Goal: Information Seeking & Learning: Check status

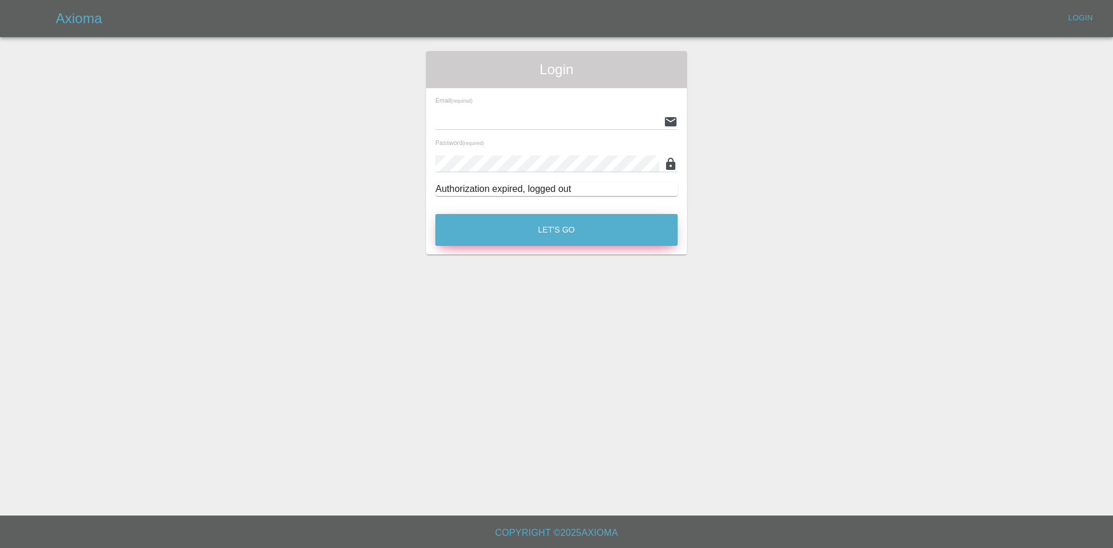
type input "georgecreedon1@icloud.com"
click at [521, 231] on button "Let's Go" at bounding box center [556, 230] width 242 height 32
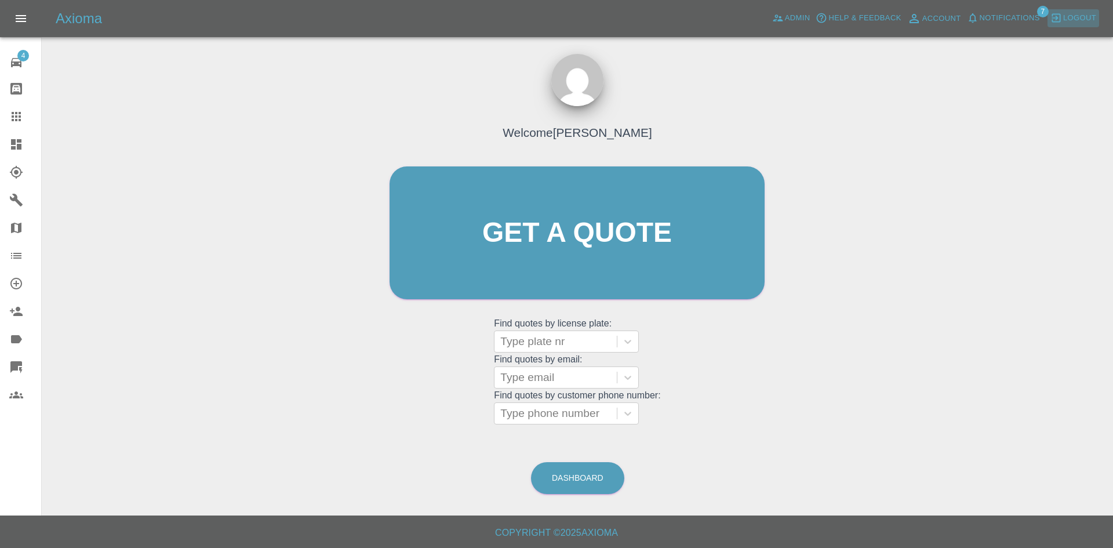
click at [1074, 22] on span "Logout" at bounding box center [1079, 18] width 33 height 13
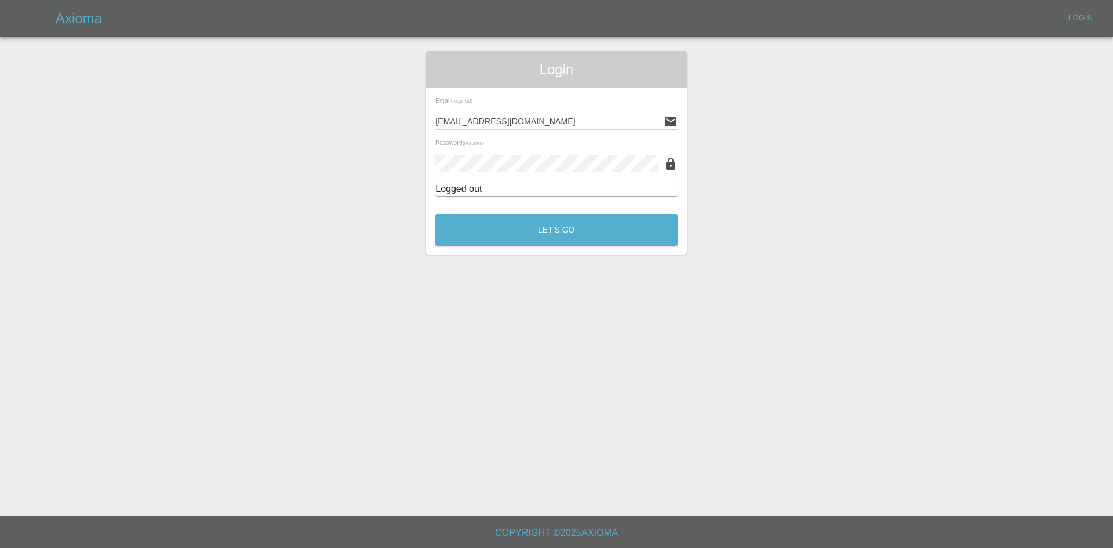
click at [529, 121] on input "georgecreedon1@icloud.com" at bounding box center [547, 121] width 224 height 17
type input "alex.kennett@axioma.co.uk"
click at [546, 223] on button "Let's Go" at bounding box center [556, 230] width 242 height 32
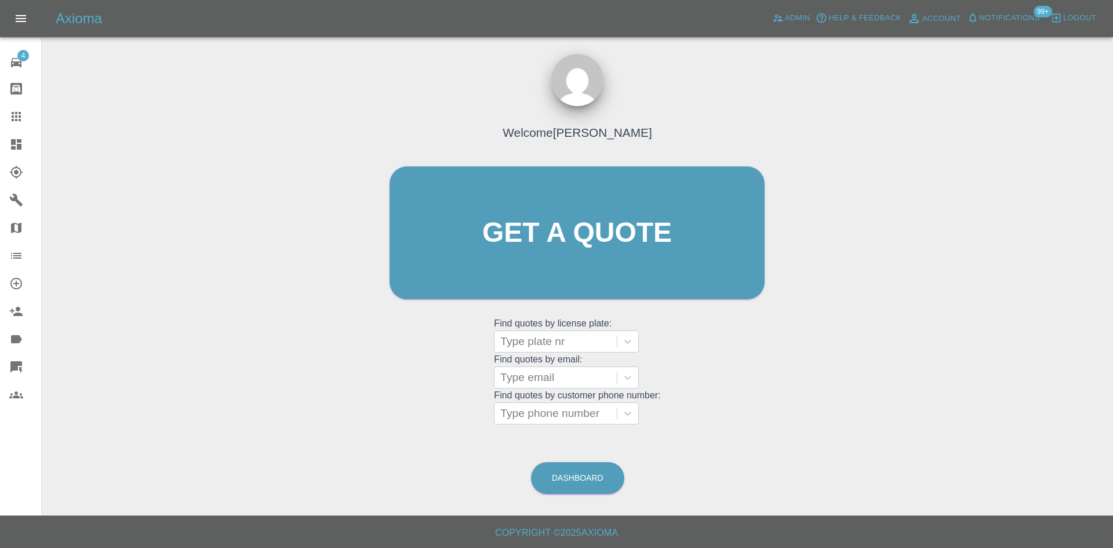
click at [3, 146] on link "Dashboard" at bounding box center [20, 144] width 41 height 28
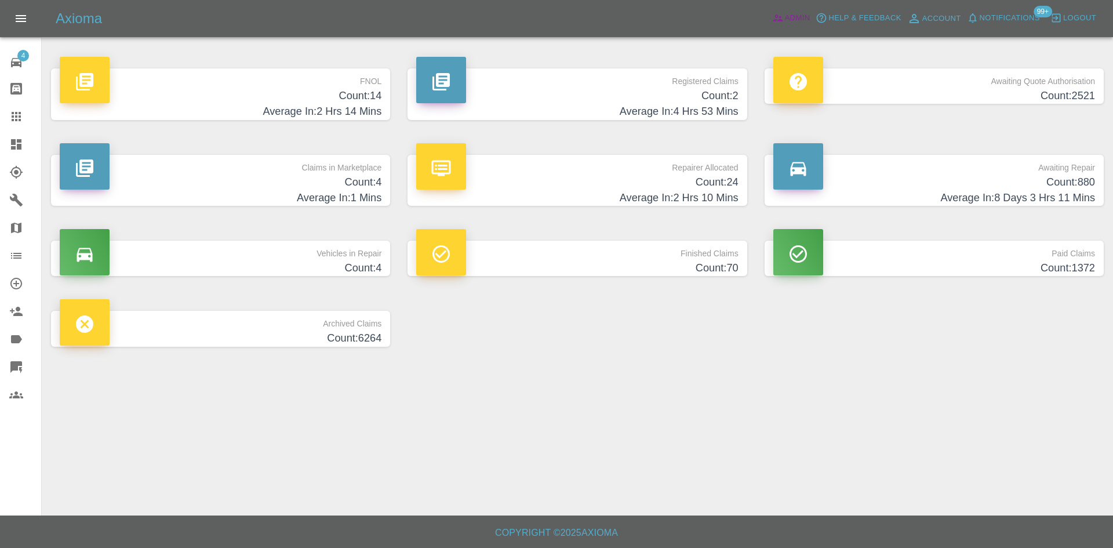
click at [797, 20] on span "Admin" at bounding box center [798, 18] width 26 height 13
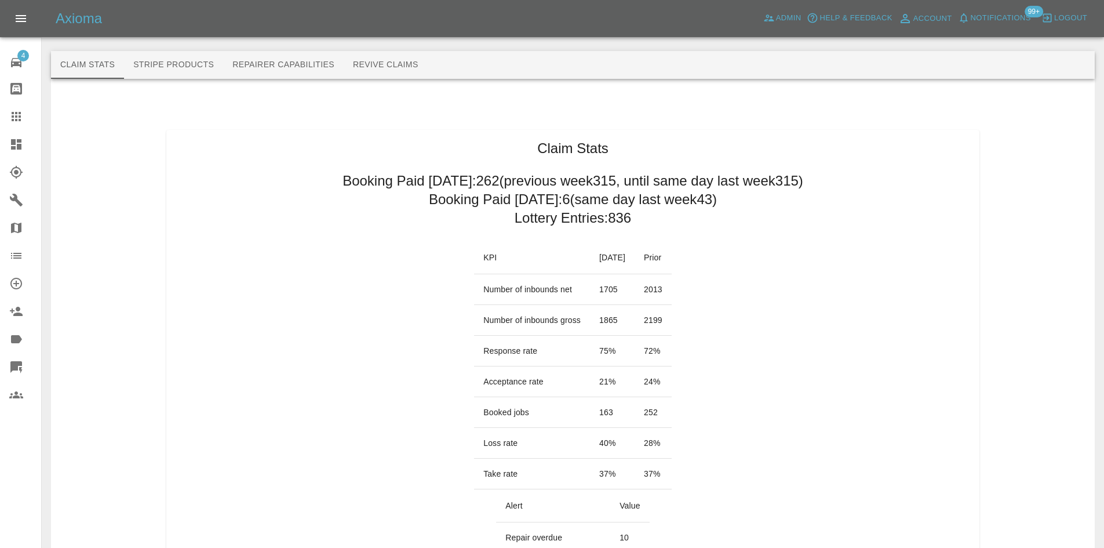
click at [9, 146] on link "Dashboard" at bounding box center [20, 144] width 41 height 28
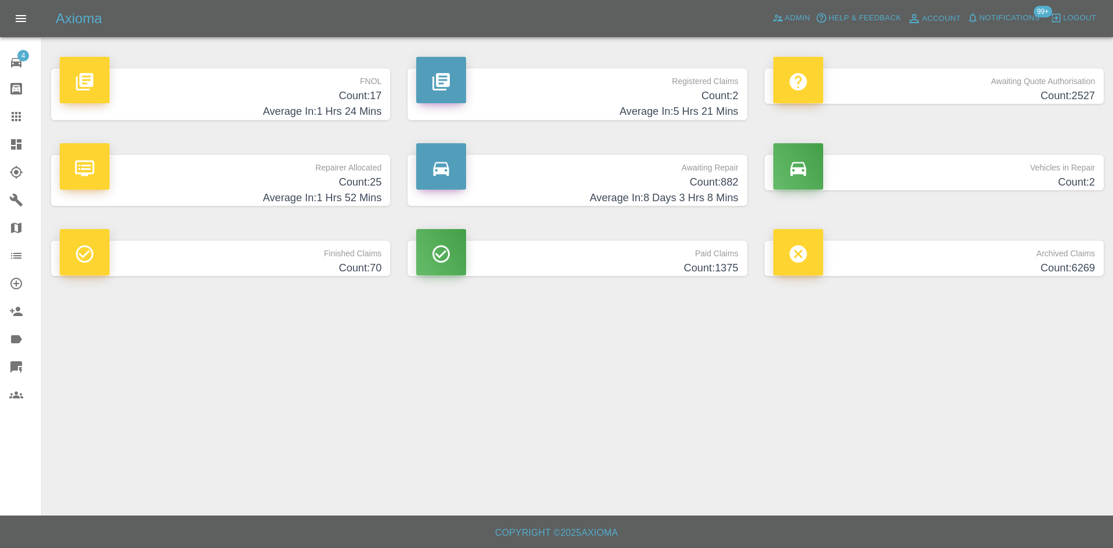
click at [660, 177] on h4 "Count: 882" at bounding box center [577, 183] width 322 height 16
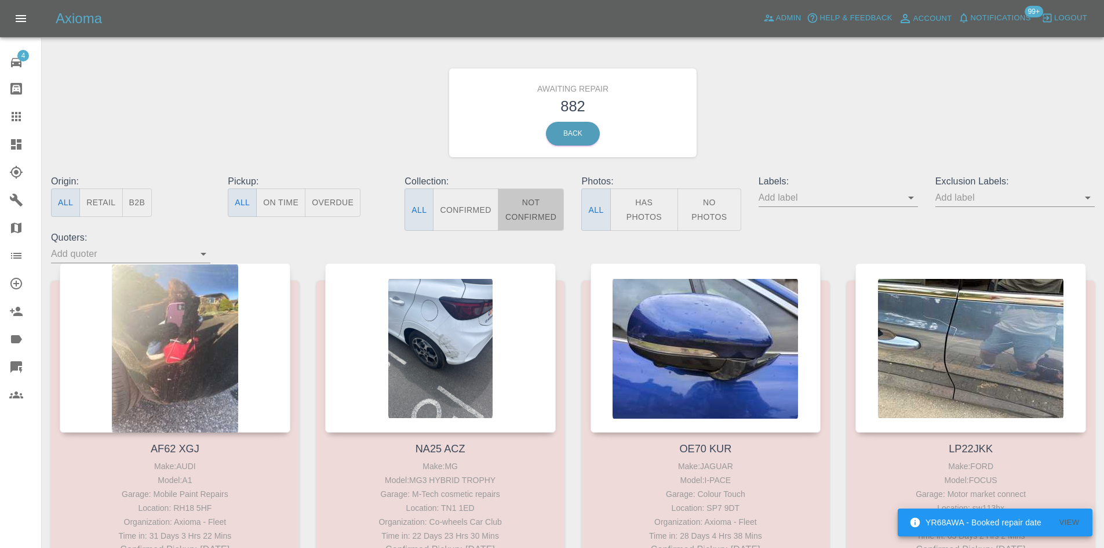
click at [514, 203] on button "Not Confirmed" at bounding box center [531, 209] width 67 height 42
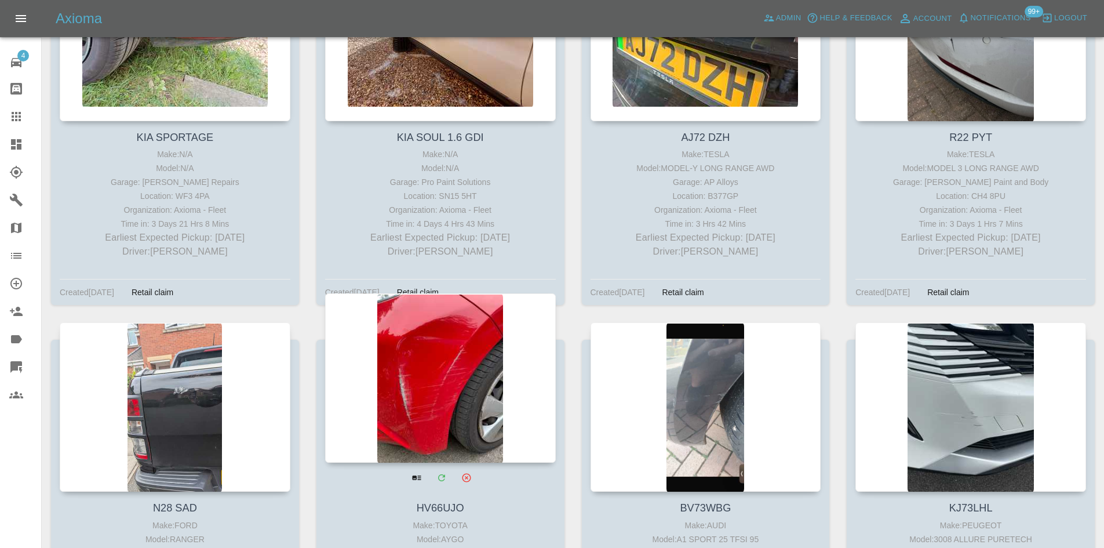
scroll to position [1160, 0]
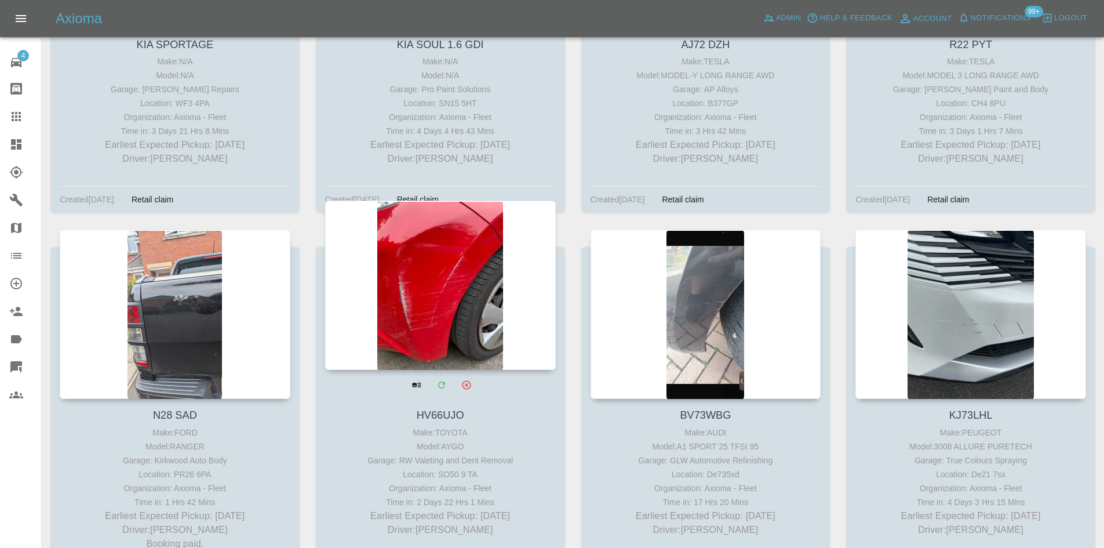
drag, startPoint x: 208, startPoint y: 336, endPoint x: 402, endPoint y: 332, distance: 194.8
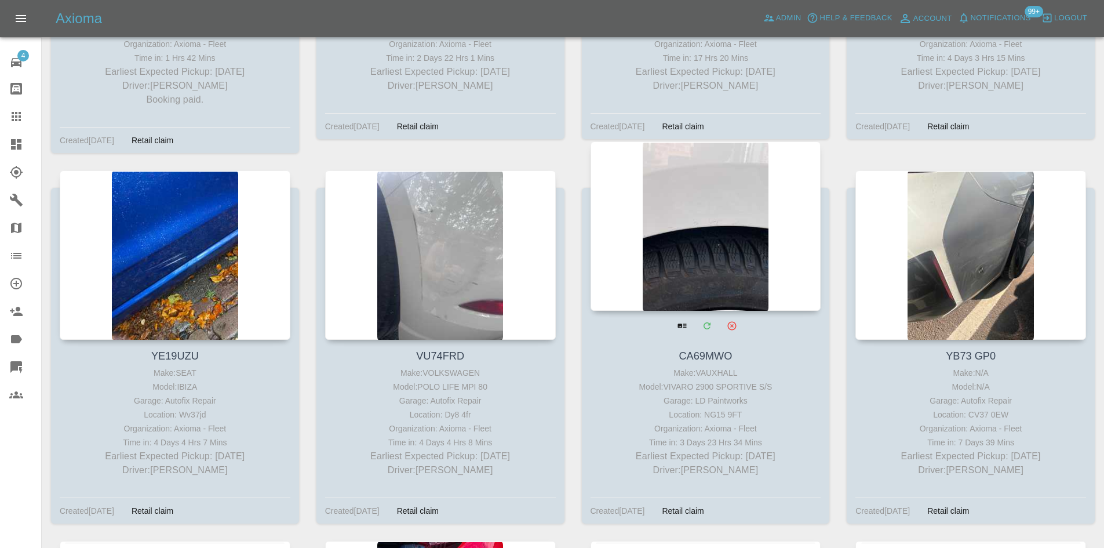
scroll to position [1855, 0]
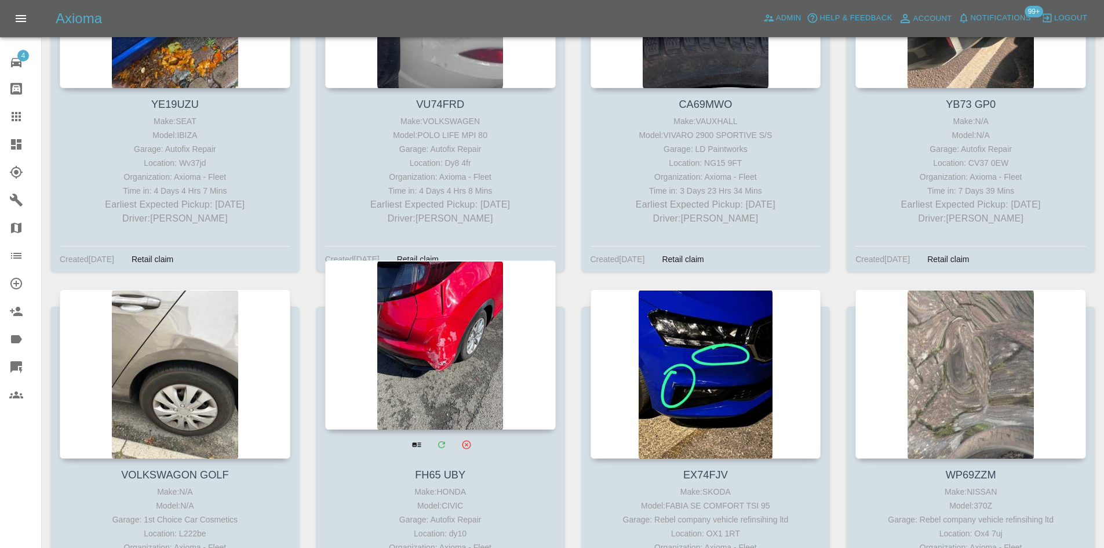
click at [436, 336] on div at bounding box center [440, 344] width 231 height 169
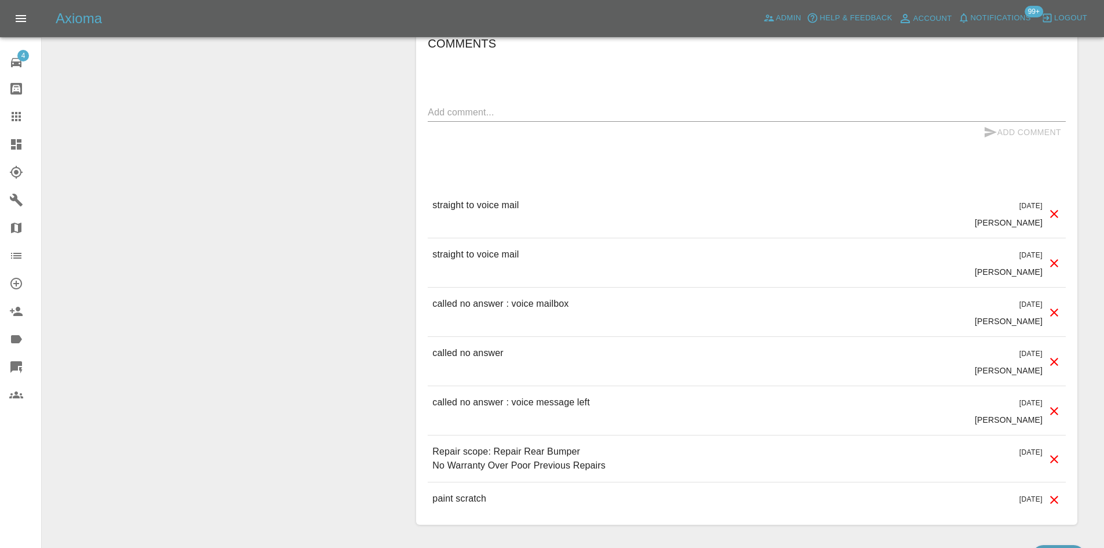
scroll to position [812, 0]
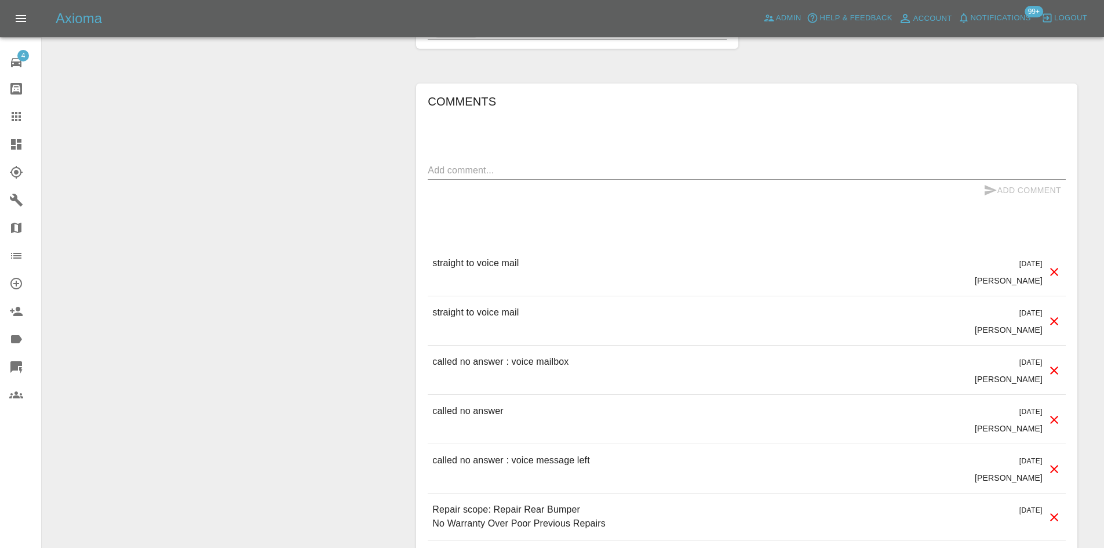
click at [5, 119] on link "Claims" at bounding box center [20, 117] width 41 height 28
click at [1, 142] on link "Dashboard" at bounding box center [20, 144] width 41 height 28
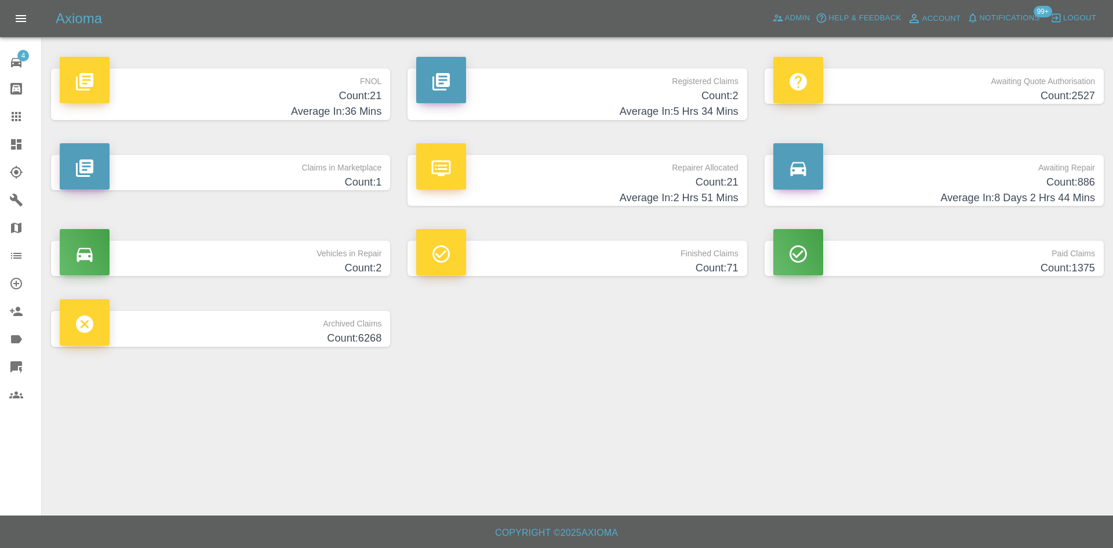
click at [337, 162] on p "Claims in Marketplace" at bounding box center [221, 165] width 322 height 20
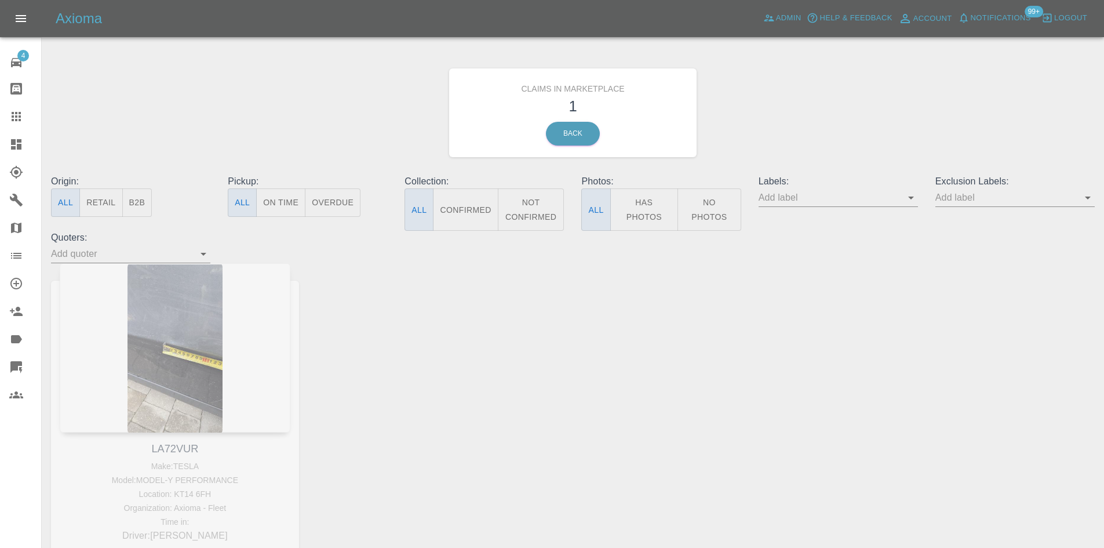
click at [17, 151] on icon at bounding box center [16, 144] width 14 height 14
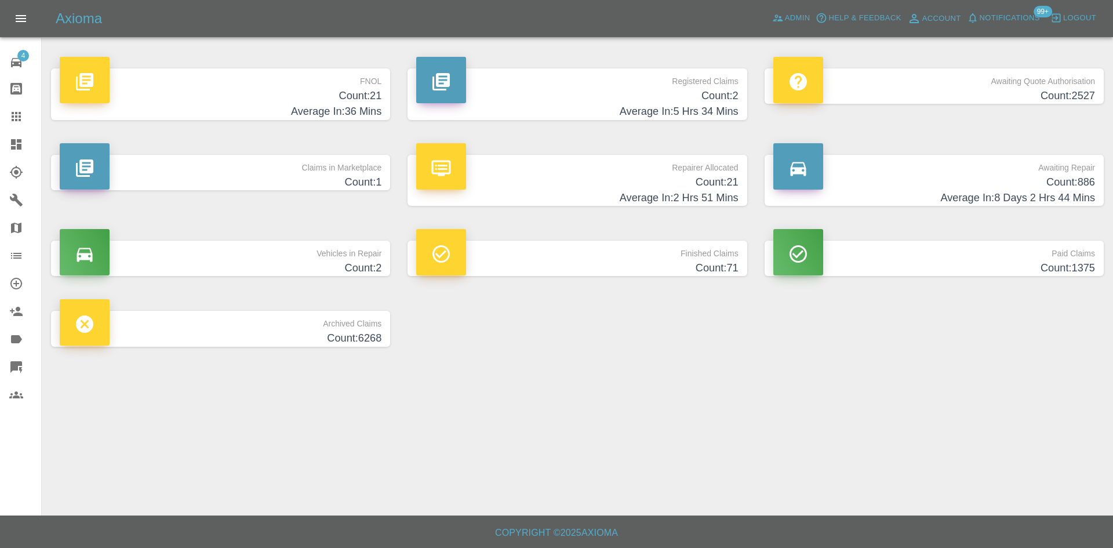
click at [607, 92] on h4 "Count: 2" at bounding box center [577, 96] width 322 height 16
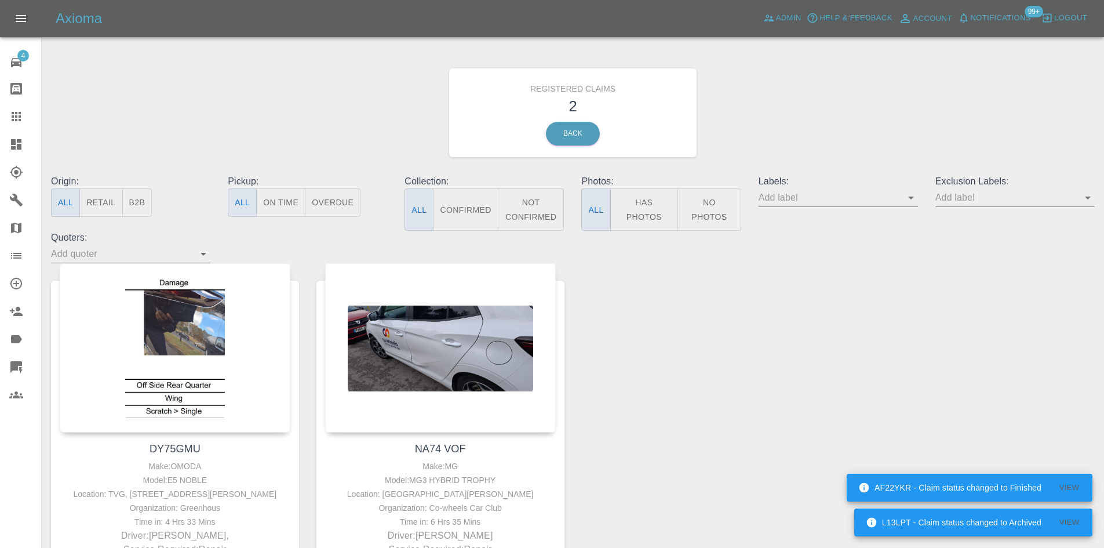
click at [21, 138] on icon at bounding box center [16, 144] width 14 height 14
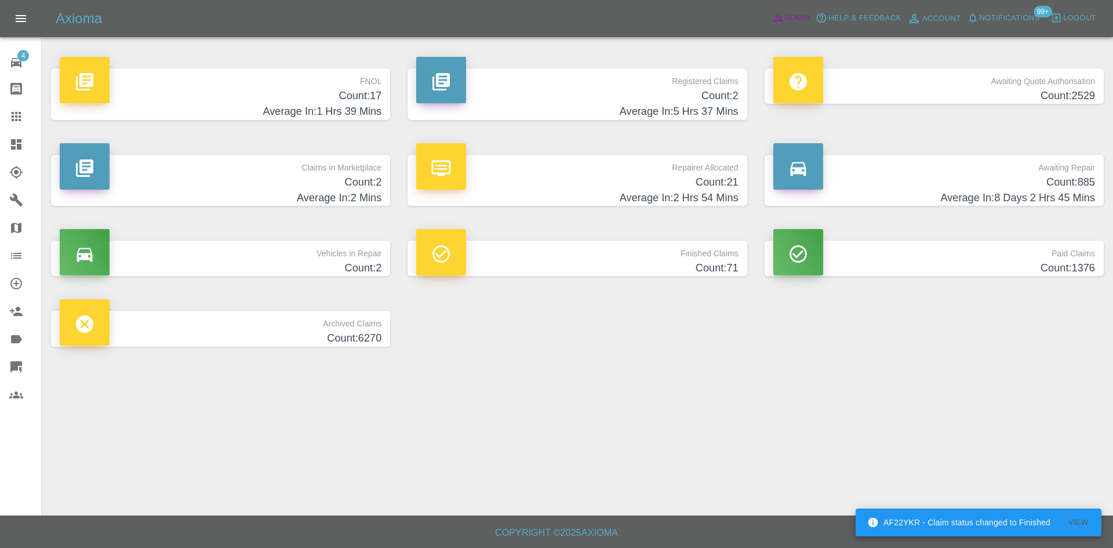
click at [779, 23] on icon at bounding box center [778, 18] width 12 height 12
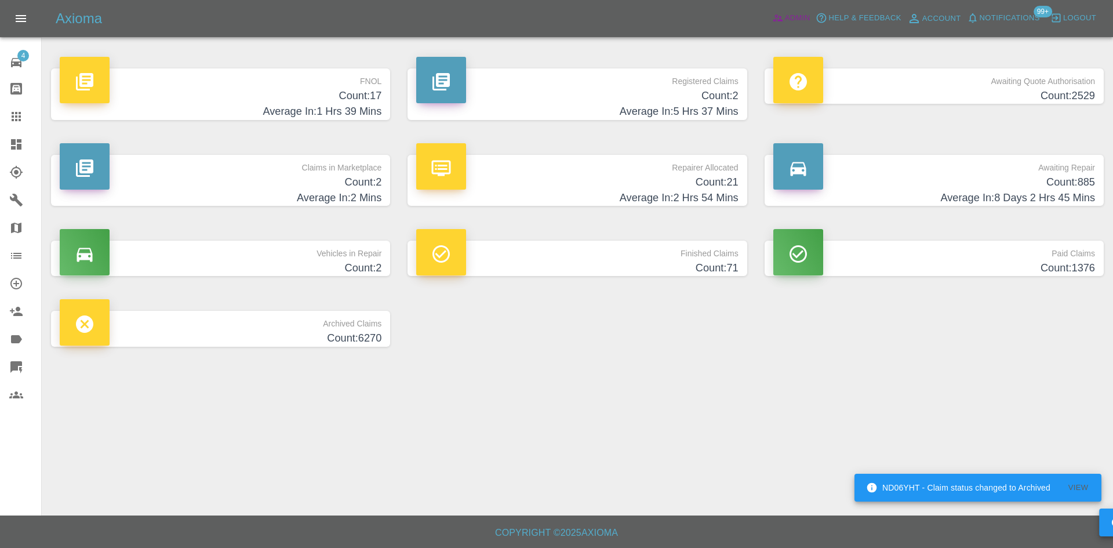
click at [804, 27] on link "Admin" at bounding box center [791, 18] width 44 height 18
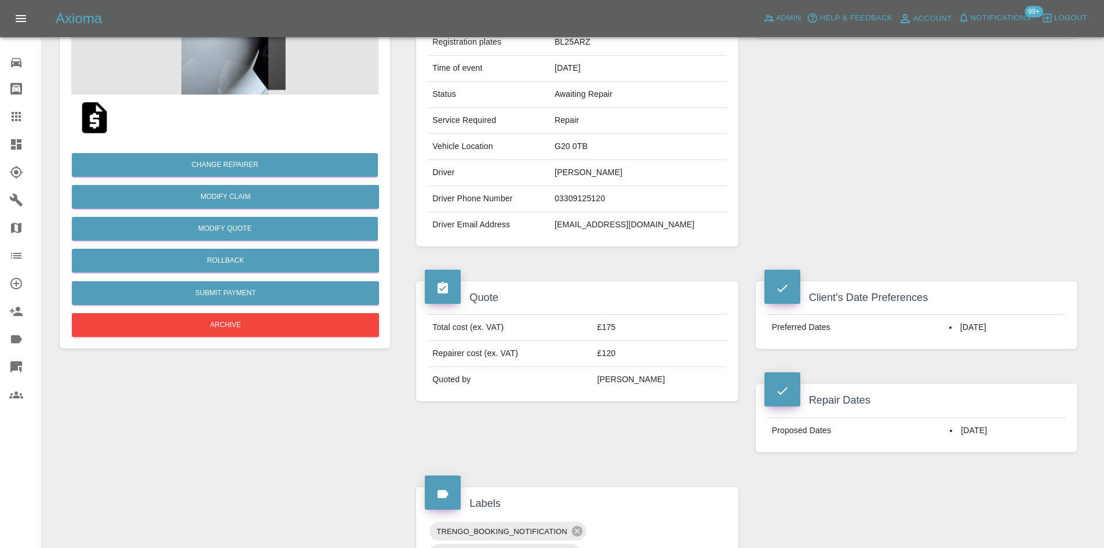
scroll to position [174, 0]
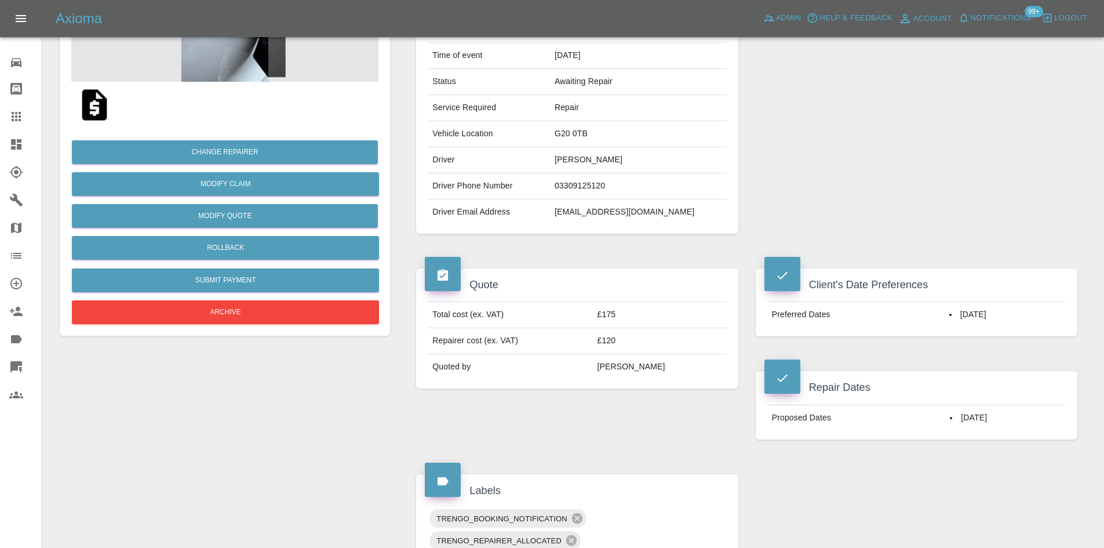
click at [2, 159] on link "Explorer" at bounding box center [20, 172] width 41 height 28
click at [2, 151] on link "Dashboard" at bounding box center [20, 144] width 41 height 28
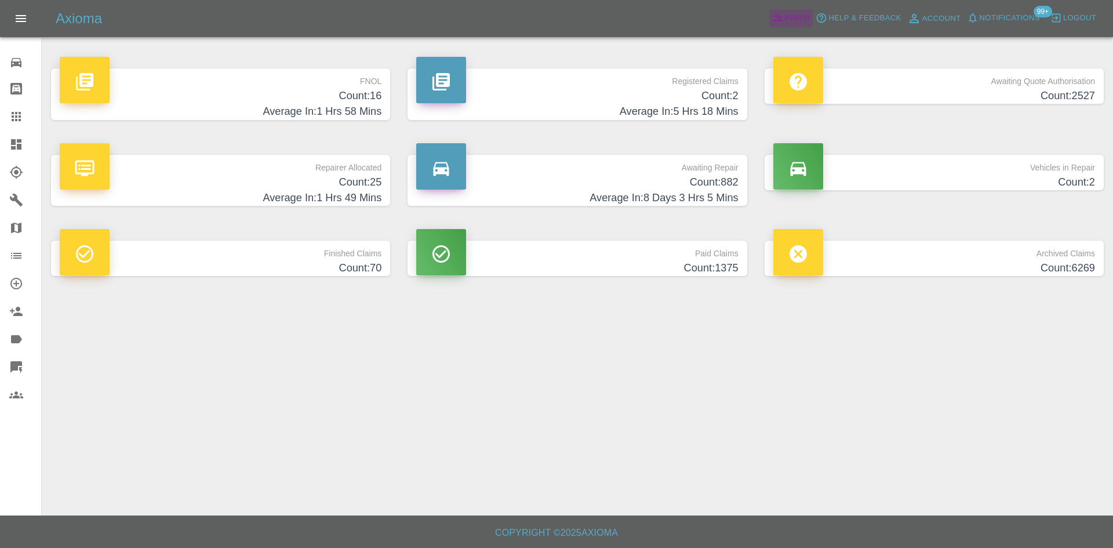
click at [797, 16] on span "Admin" at bounding box center [798, 18] width 26 height 13
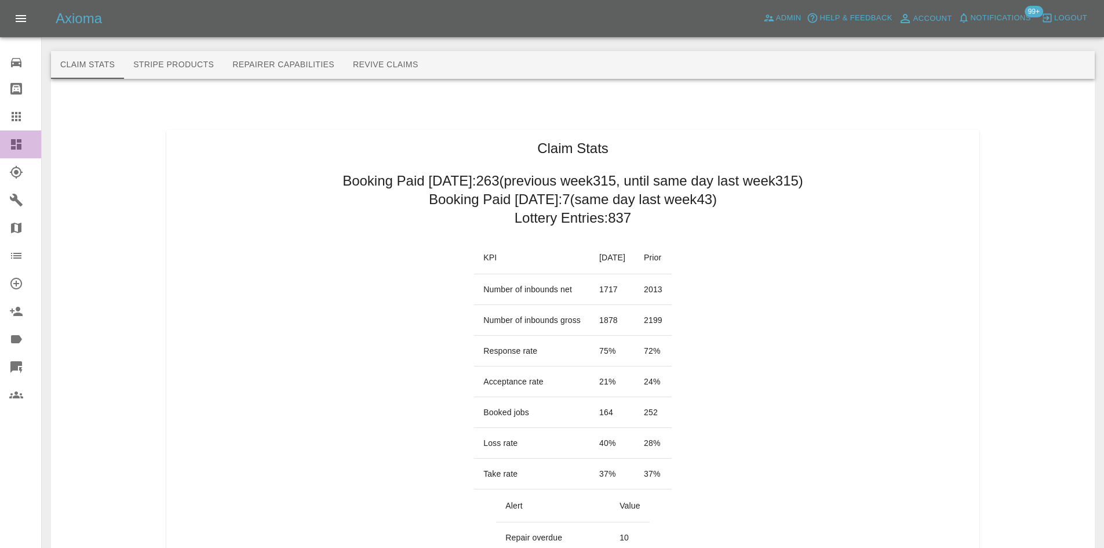
click at [1, 135] on link "Dashboard" at bounding box center [20, 144] width 41 height 28
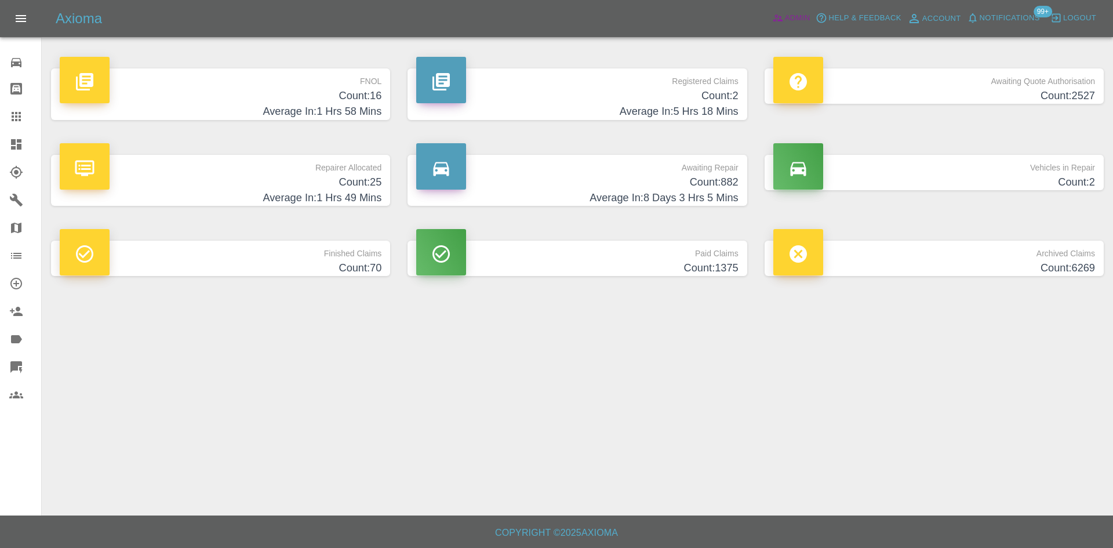
click at [784, 23] on link "Admin" at bounding box center [791, 18] width 44 height 18
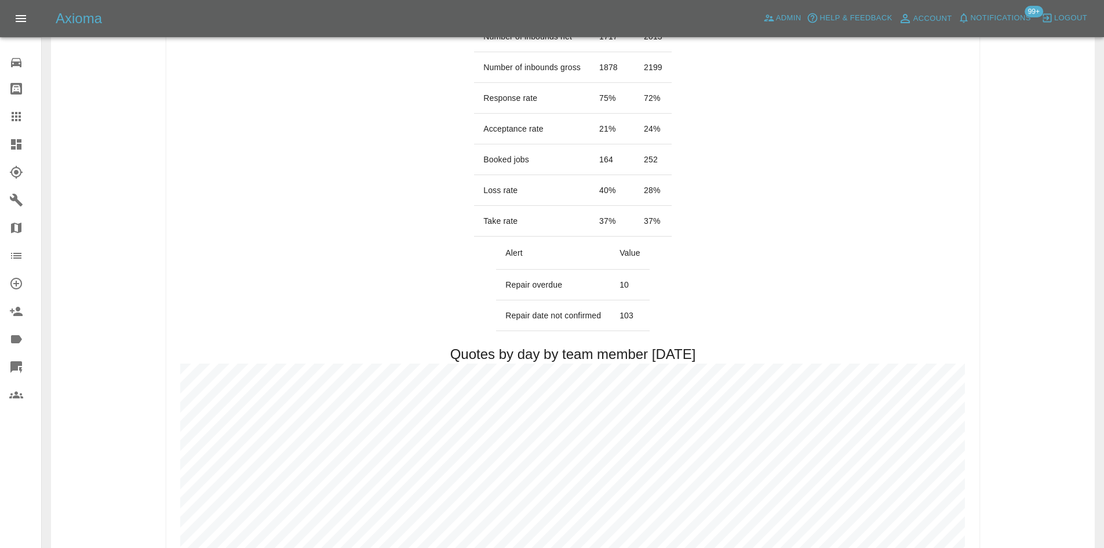
scroll to position [290, 0]
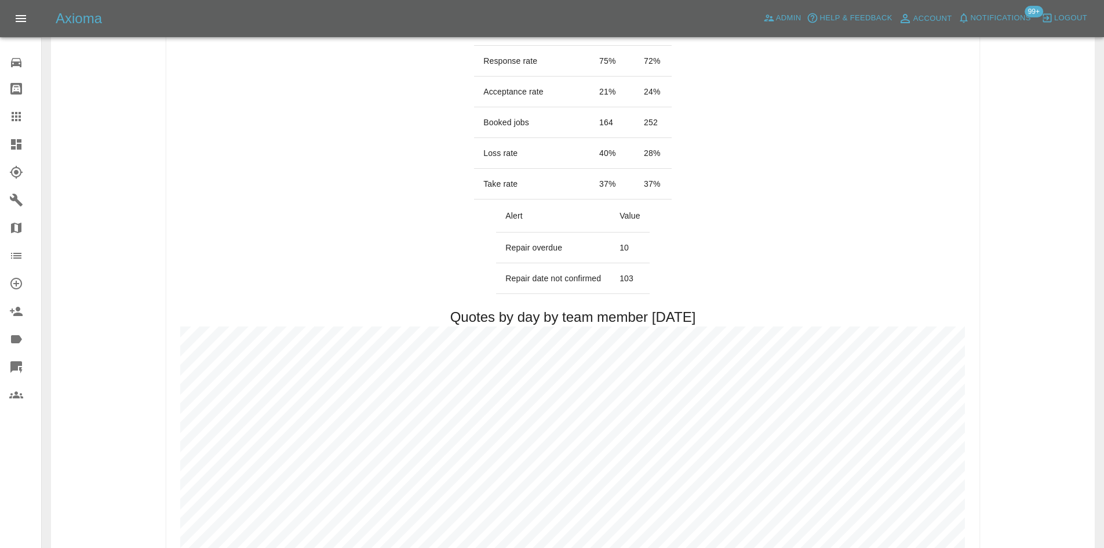
click at [7, 135] on link "Dashboard" at bounding box center [20, 144] width 41 height 28
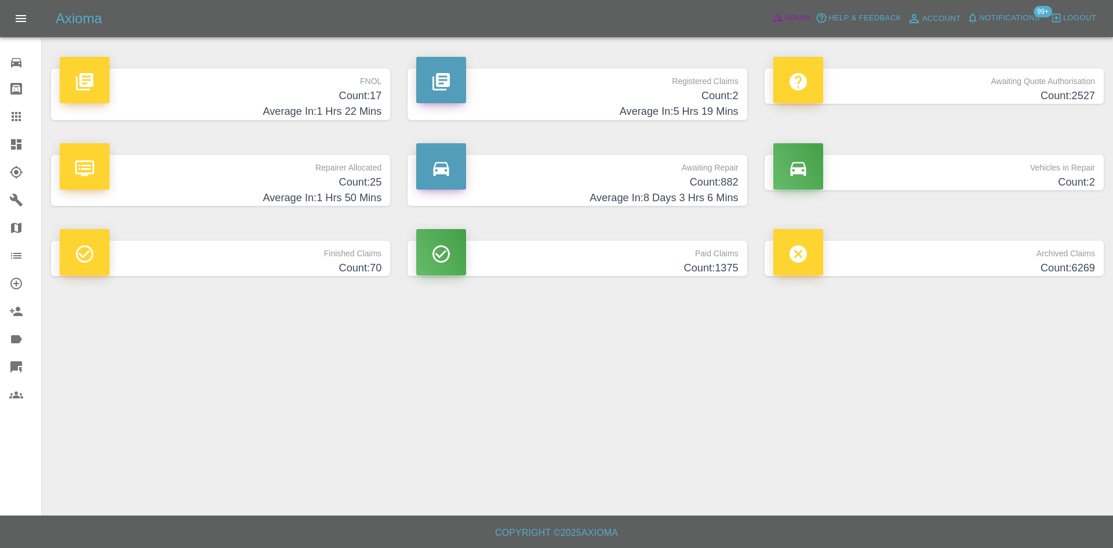
click at [787, 19] on span "Admin" at bounding box center [798, 18] width 26 height 13
click at [801, 18] on span "Admin" at bounding box center [798, 18] width 26 height 13
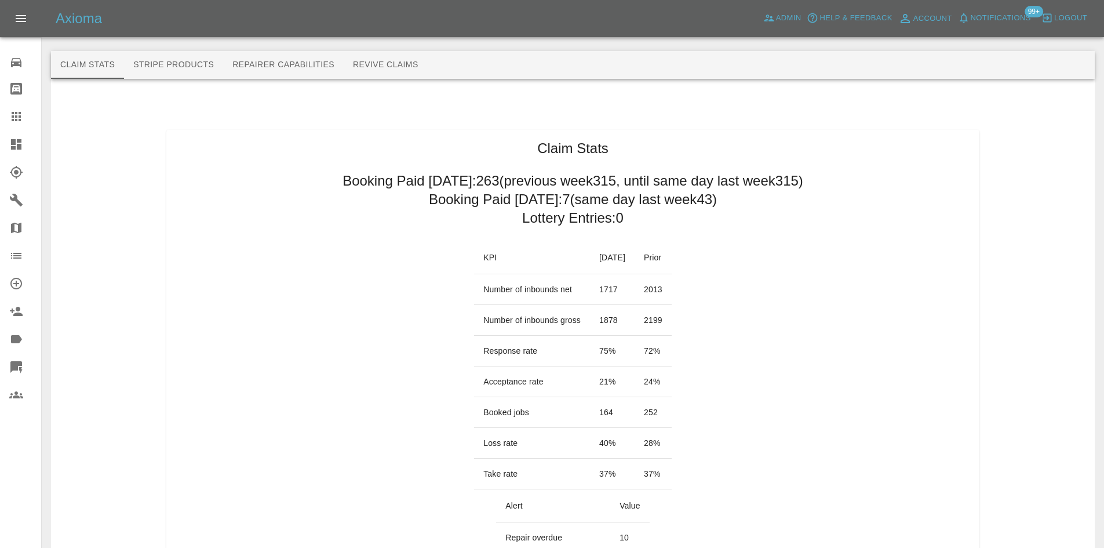
click at [464, 201] on h2 "Booking Paid today: 7 (same day last week 43 )" at bounding box center [573, 199] width 288 height 19
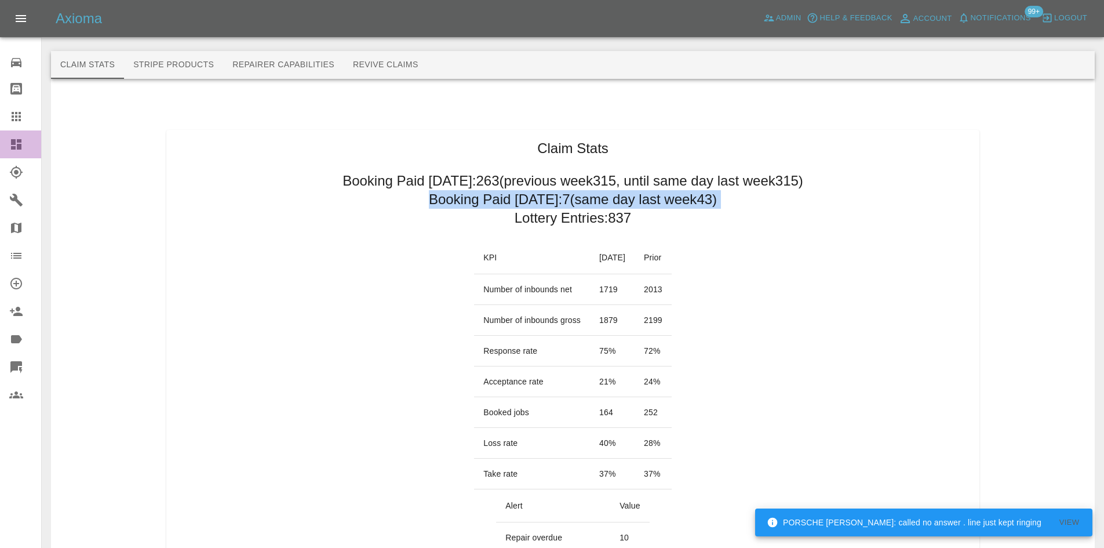
click at [17, 137] on link "Dashboard" at bounding box center [20, 144] width 41 height 28
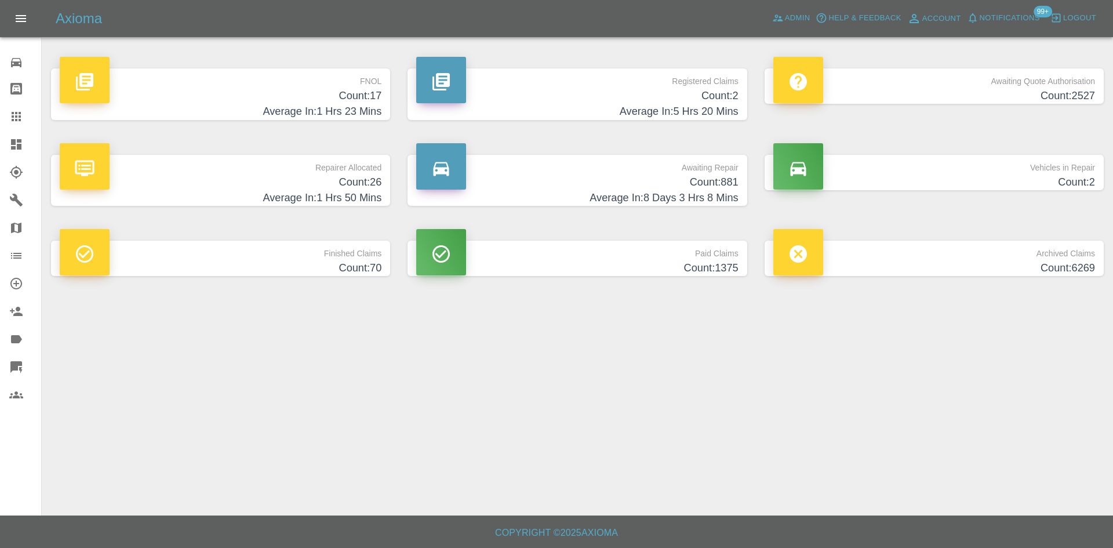
click at [628, 183] on h4 "Count: 881" at bounding box center [577, 183] width 322 height 16
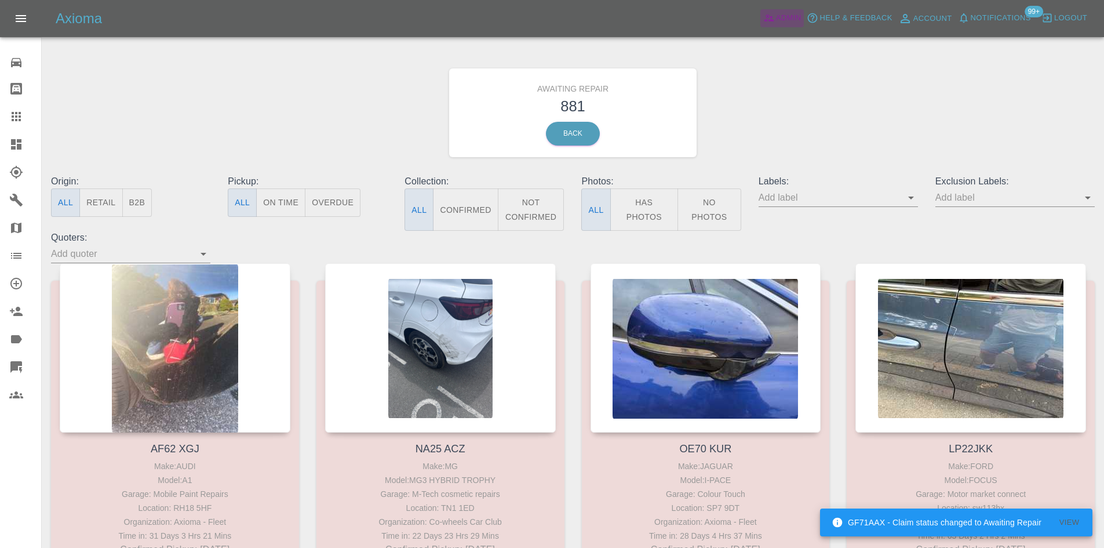
click at [789, 19] on span "Admin" at bounding box center [789, 18] width 26 height 13
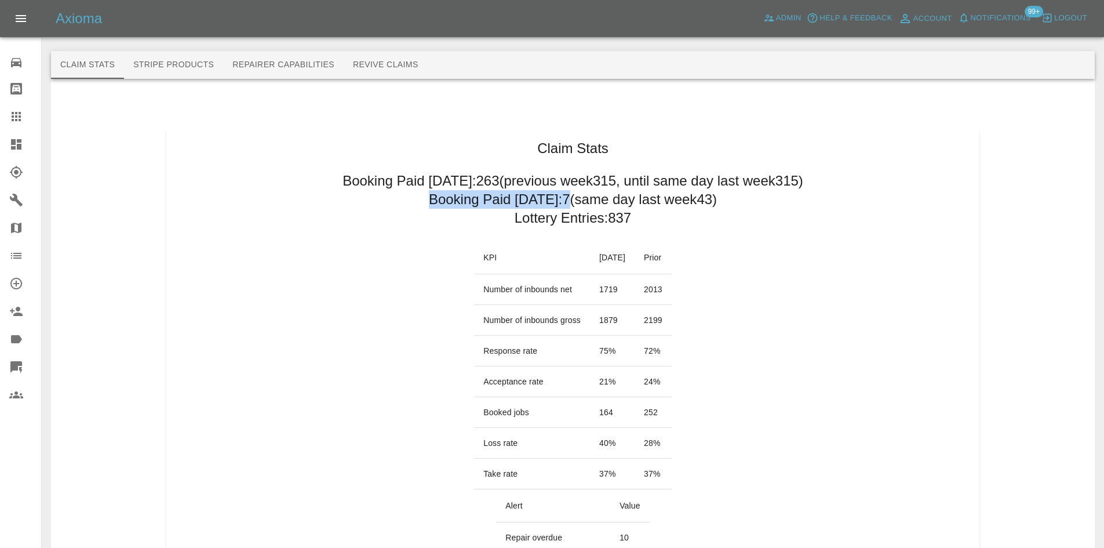
drag, startPoint x: 565, startPoint y: 197, endPoint x: 423, endPoint y: 194, distance: 142.1
drag, startPoint x: 645, startPoint y: 222, endPoint x: 717, endPoint y: 219, distance: 72.0
drag, startPoint x: 737, startPoint y: 204, endPoint x: 502, endPoint y: 199, distance: 236.0
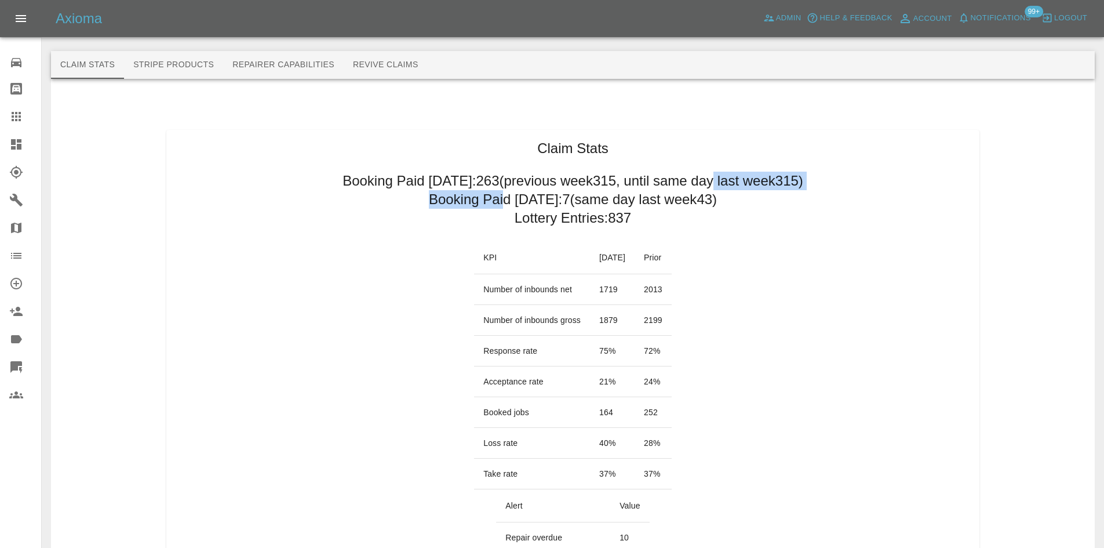
drag, startPoint x: 475, startPoint y: 198, endPoint x: 441, endPoint y: 198, distance: 34.2
click at [475, 198] on h2 "Booking Paid today: 7 (same day last week 43 )" at bounding box center [573, 199] width 288 height 19
click at [432, 198] on h2 "Booking Paid today: 7 (same day last week 43 )" at bounding box center [573, 199] width 288 height 19
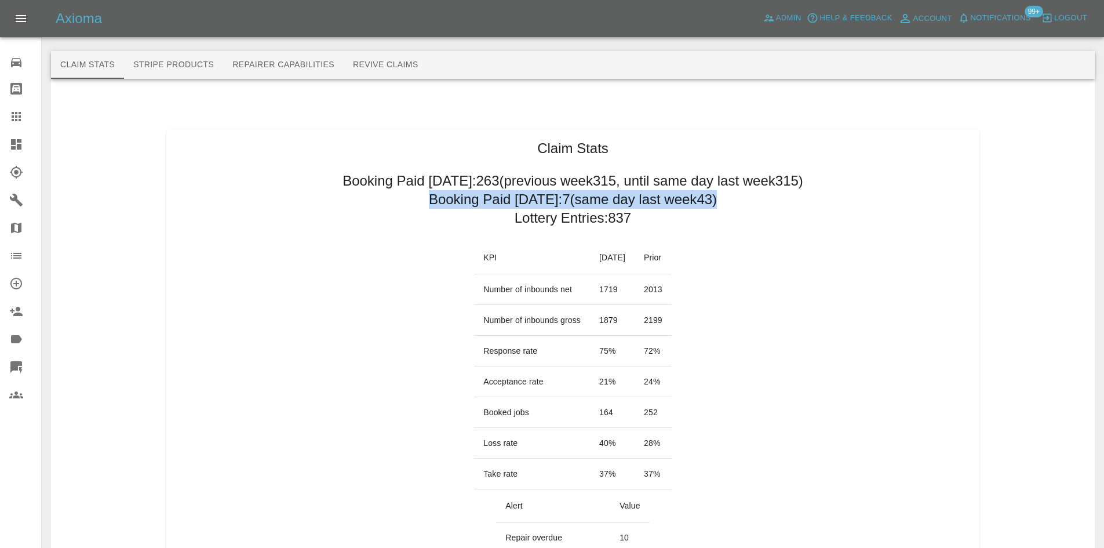
drag, startPoint x: 427, startPoint y: 199, endPoint x: 720, endPoint y: 204, distance: 292.8
copy h2 "Booking Paid today: 7 (same day last week 43 )"
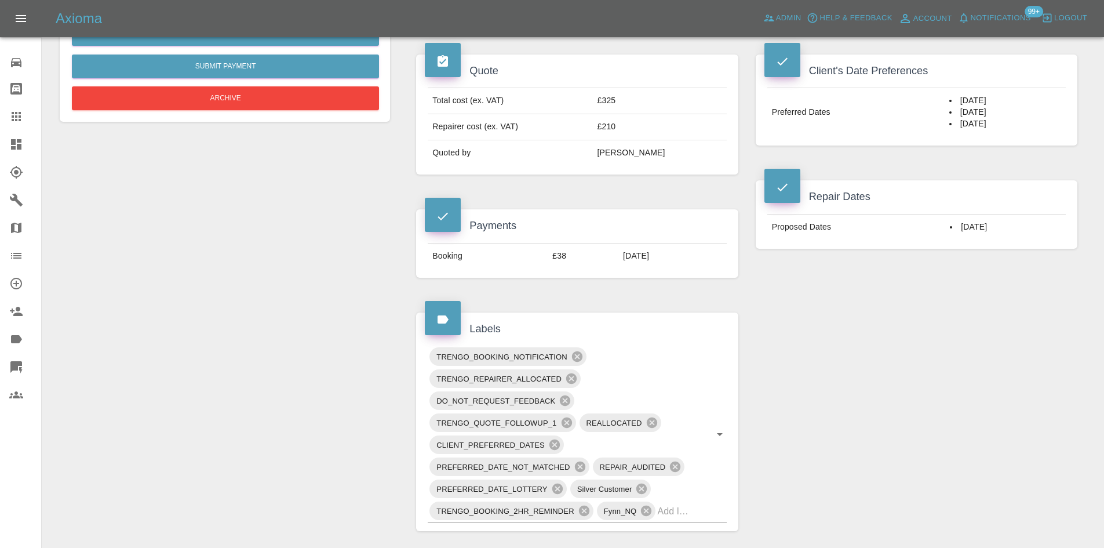
scroll to position [290, 0]
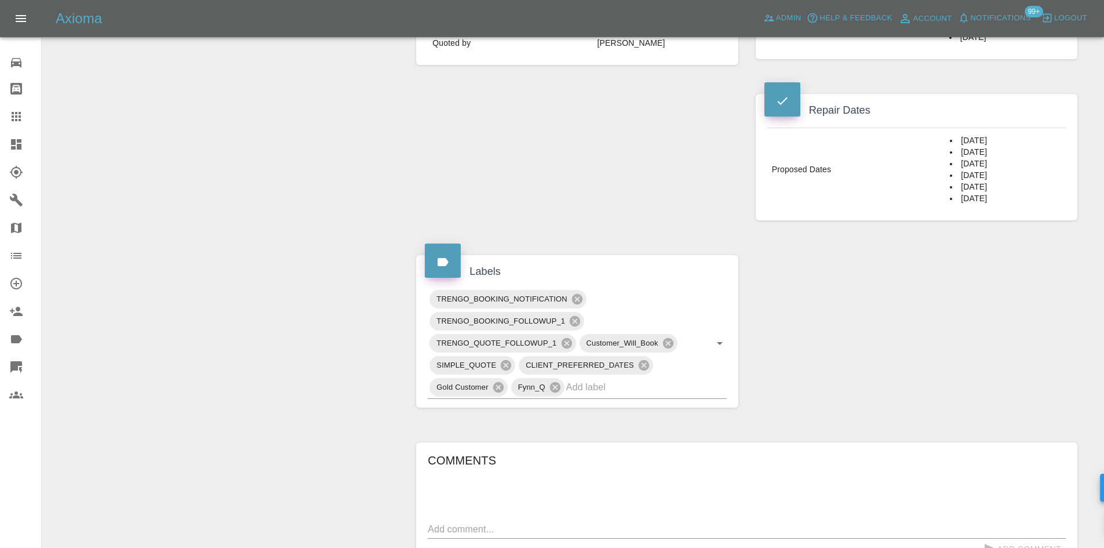
scroll to position [348, 0]
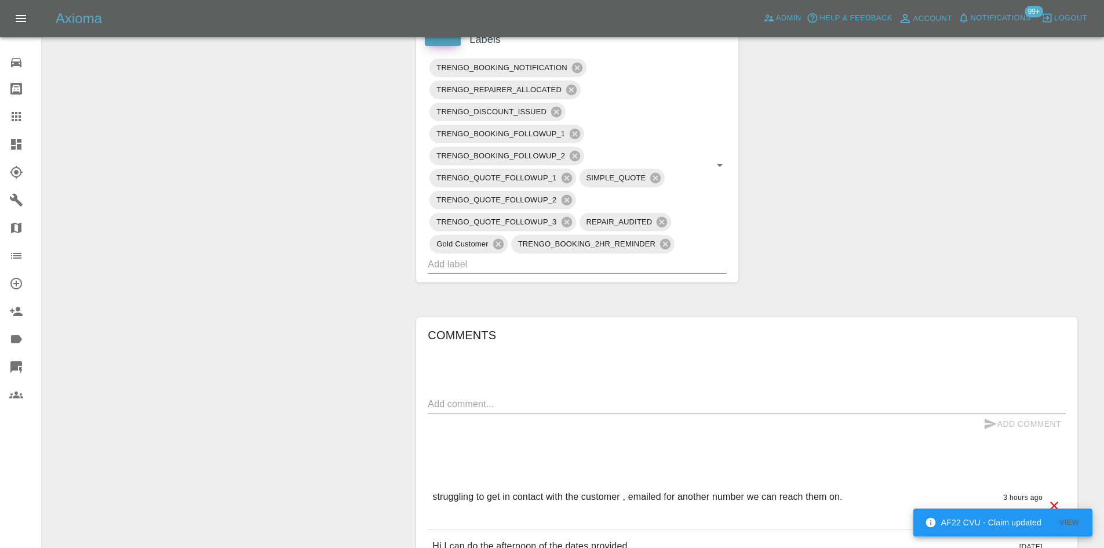
scroll to position [406, 0]
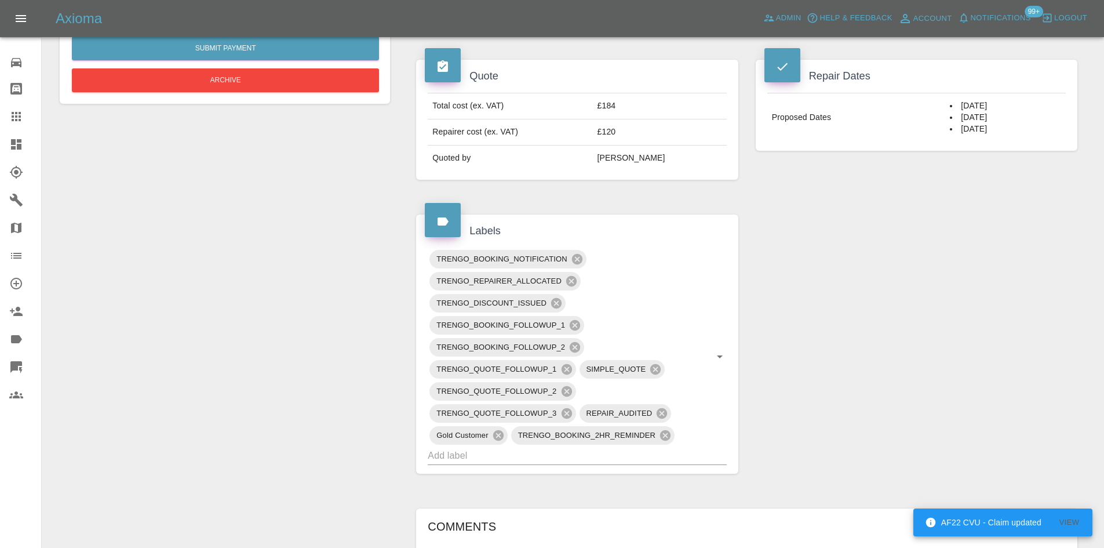
drag, startPoint x: 457, startPoint y: 337, endPoint x: 779, endPoint y: 344, distance: 321.8
click at [779, 344] on div "Claim Information Vehicle Make, Model, Year TOYOTA AYGO 2017 Registration plate…" at bounding box center [747, 393] width 679 height 1371
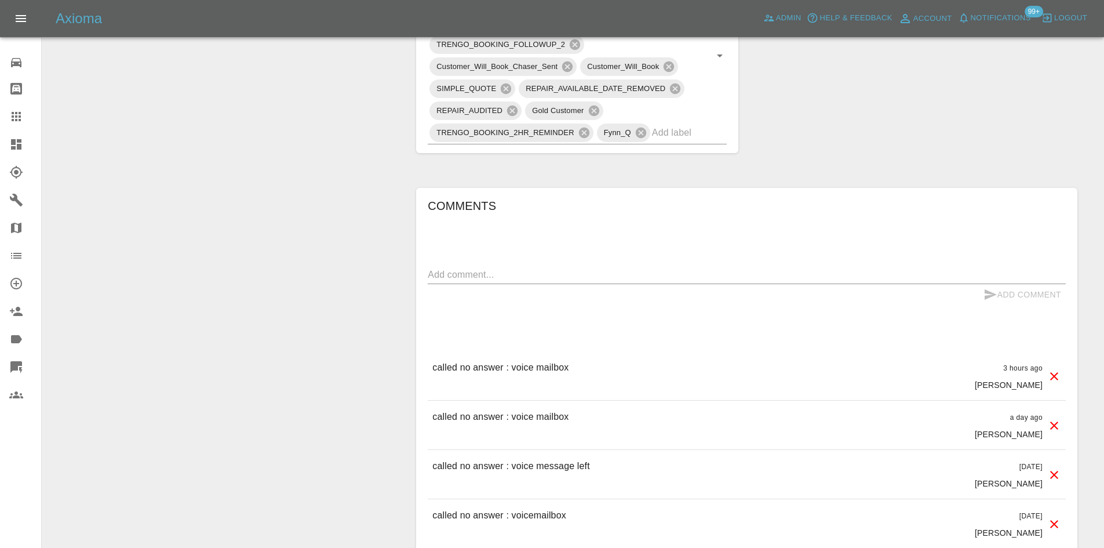
scroll to position [870, 0]
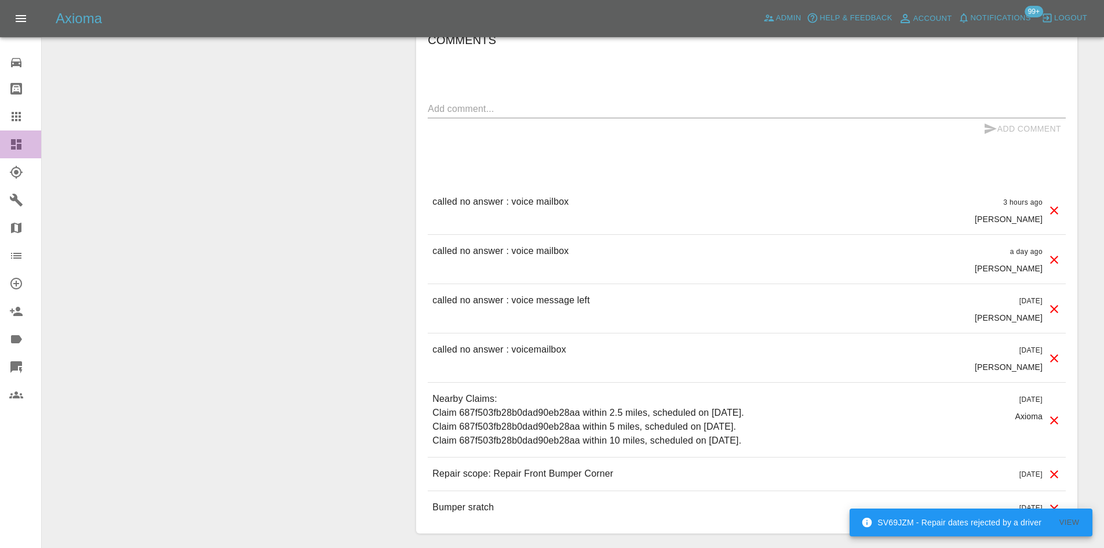
click at [0, 137] on link "Dashboard" at bounding box center [20, 144] width 41 height 28
